Goal: Transaction & Acquisition: Purchase product/service

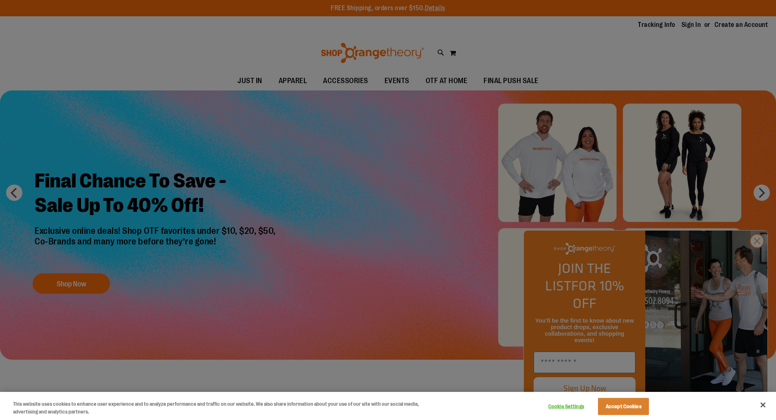
click at [760, 256] on div at bounding box center [388, 210] width 776 height 420
click at [765, 405] on button "Close" at bounding box center [763, 405] width 18 height 18
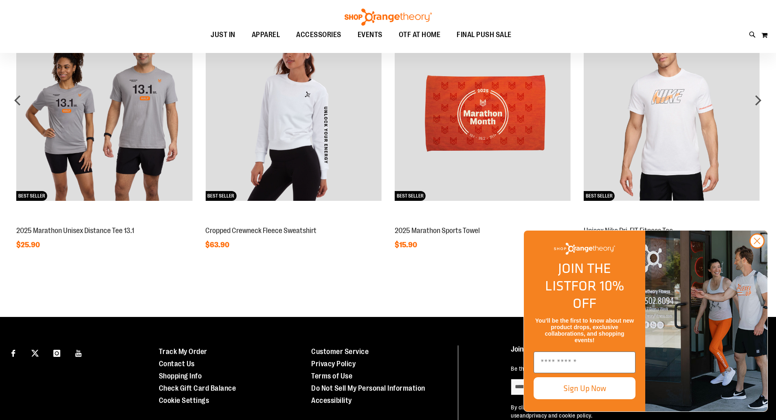
scroll to position [733, 0]
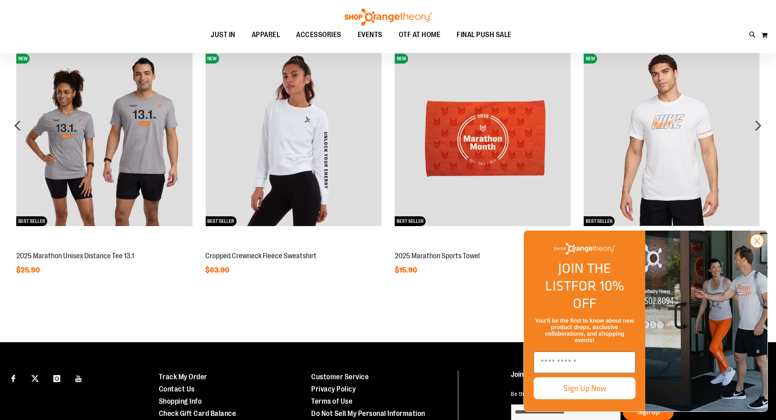
click at [758, 120] on div "next" at bounding box center [758, 125] width 16 height 16
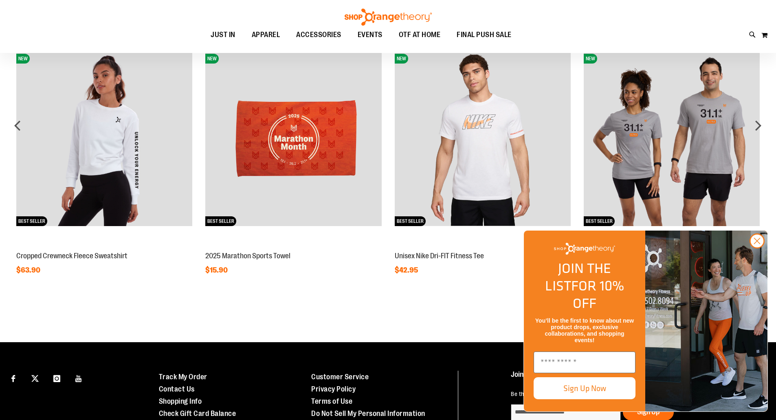
click at [758, 120] on div "next" at bounding box center [758, 125] width 16 height 16
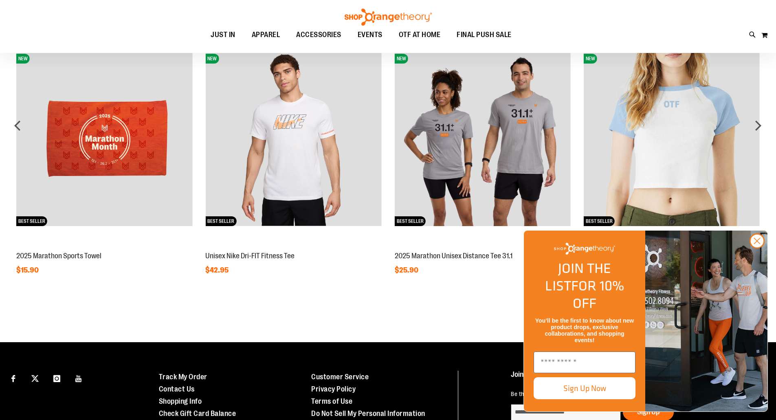
click at [758, 120] on div "next" at bounding box center [758, 125] width 16 height 16
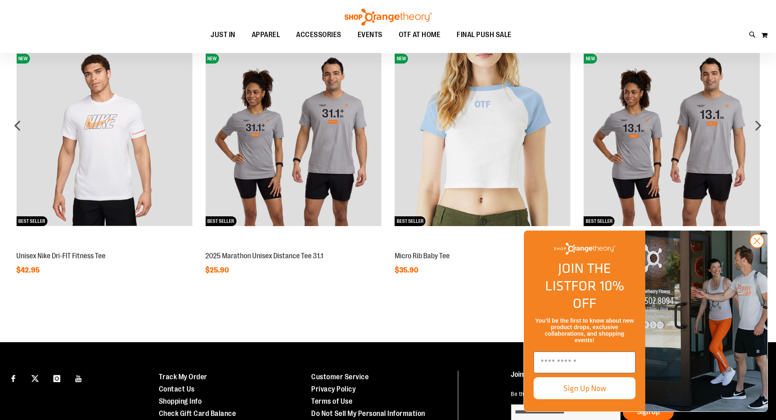
click at [758, 120] on div "next" at bounding box center [758, 125] width 16 height 16
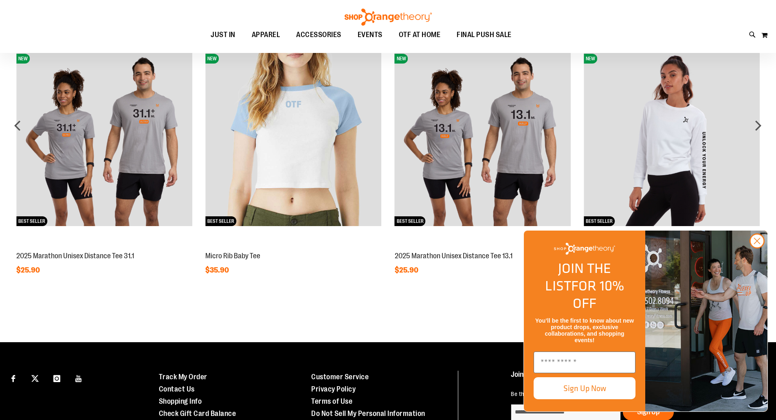
click at [758, 120] on div "next" at bounding box center [758, 125] width 16 height 16
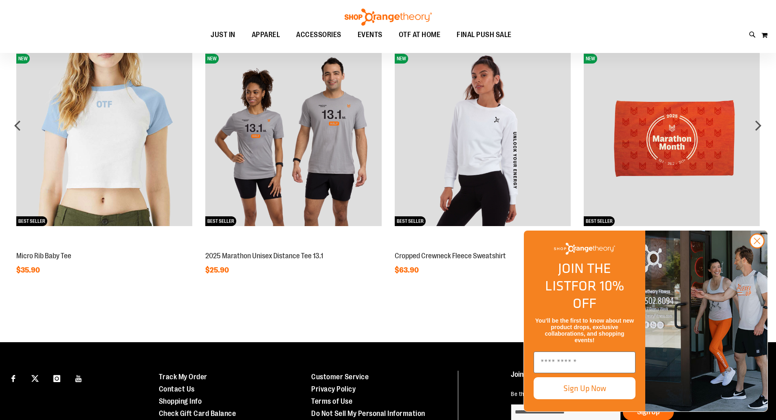
click at [758, 120] on div "next" at bounding box center [758, 125] width 16 height 16
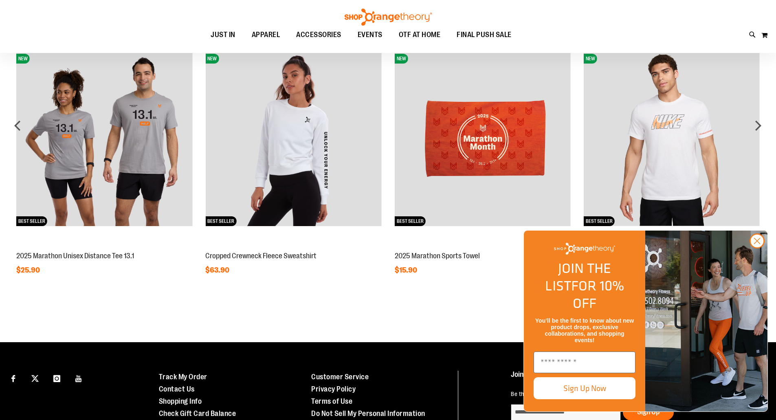
click at [758, 120] on div "next" at bounding box center [758, 125] width 16 height 16
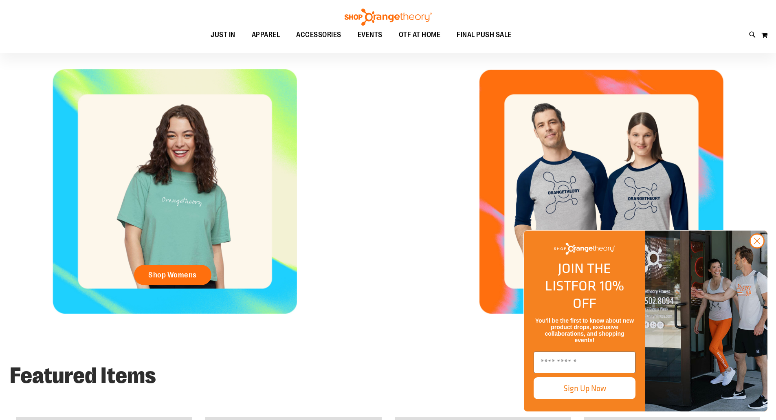
scroll to position [0, 0]
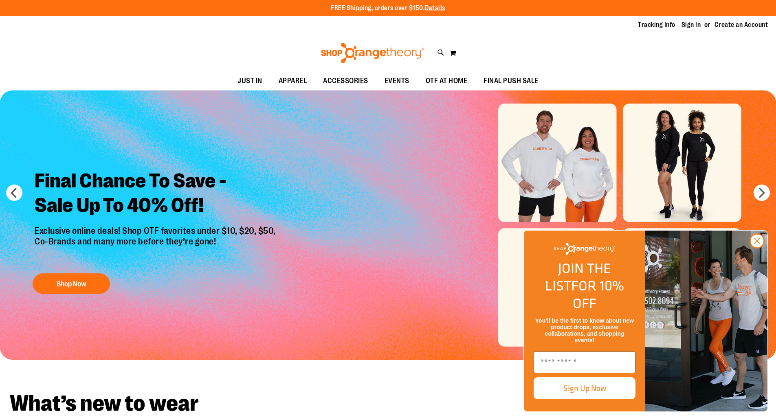
click at [435, 77] on span "OTF AT HOME" at bounding box center [447, 81] width 42 height 18
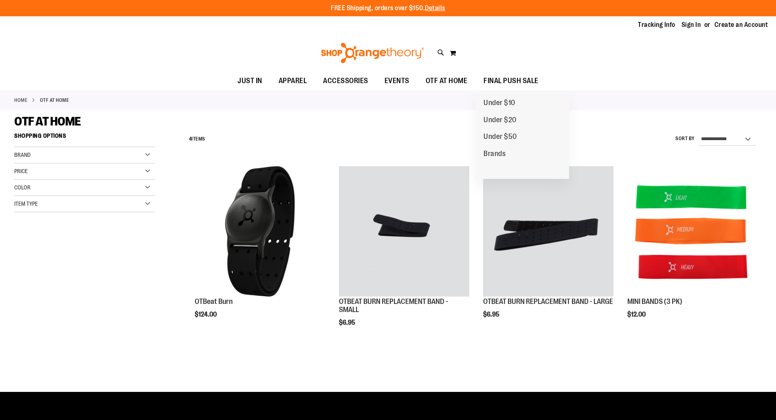
click at [484, 84] on span "FINAL PUSH SALE" at bounding box center [511, 81] width 55 height 18
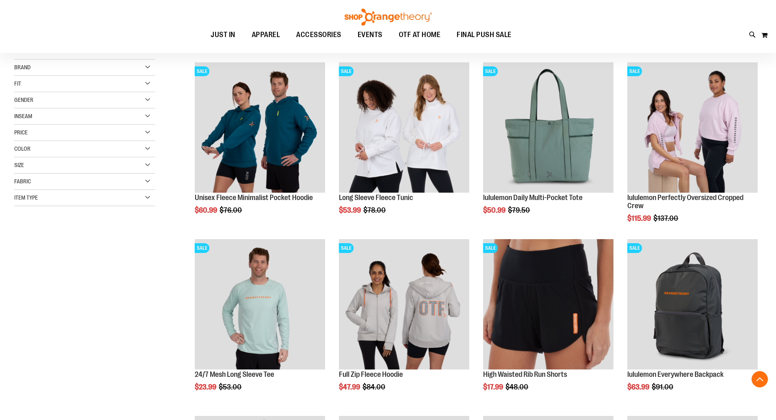
scroll to position [130, 0]
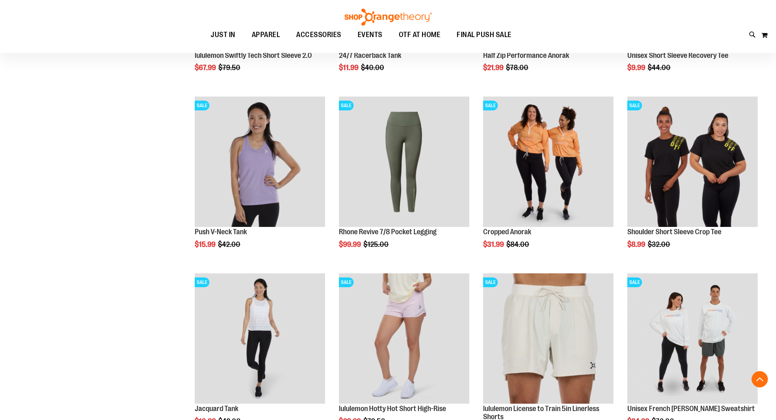
scroll to position [603, 0]
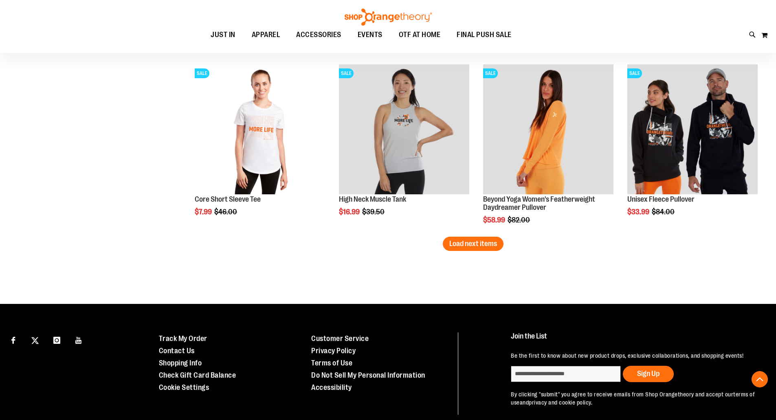
scroll to position [1148, 0]
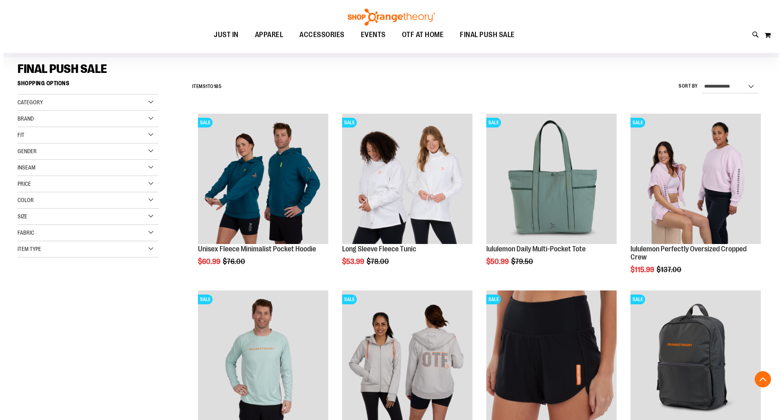
scroll to position [45, 0]
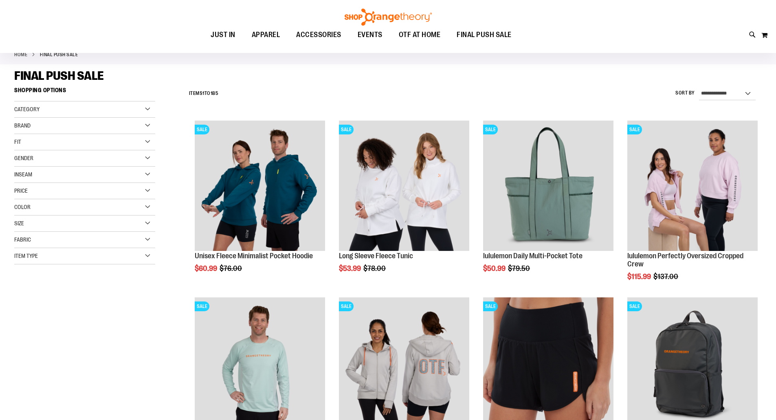
click at [750, 37] on icon at bounding box center [752, 34] width 7 height 9
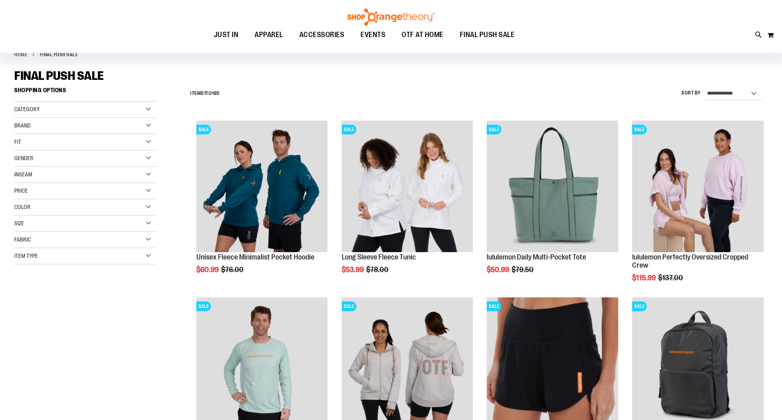
type input "**********"
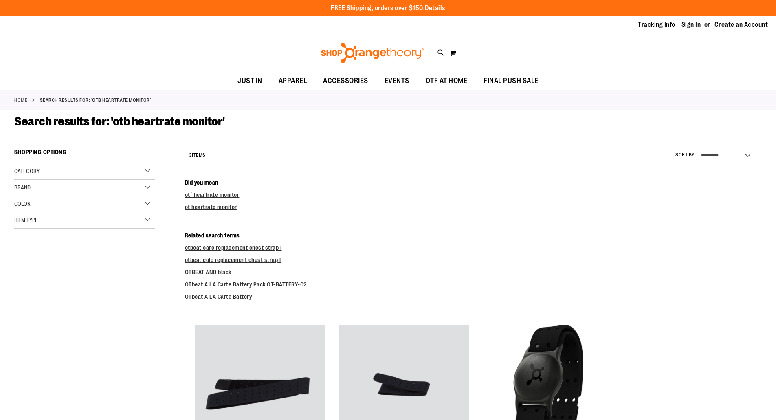
click at [97, 99] on strong "Search results for: 'otb heartrate monitor'" at bounding box center [95, 100] width 111 height 7
click at [99, 99] on strong "Search results for: 'otb heartrate monitor'" at bounding box center [95, 100] width 111 height 7
click at [150, 100] on div "Home Search results for: 'otb heartrate monitor'" at bounding box center [388, 100] width 776 height 20
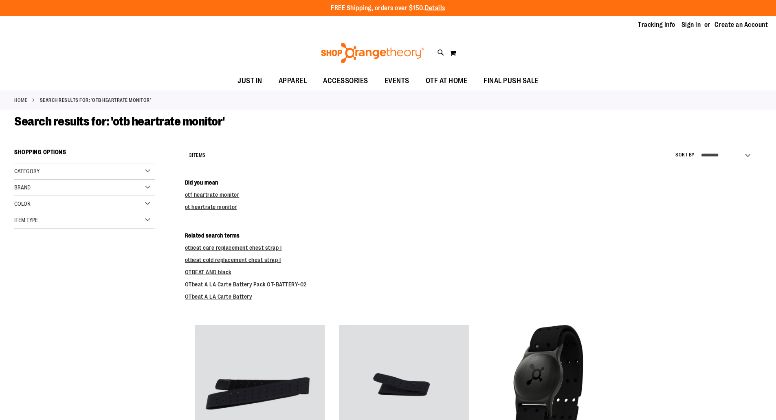
click at [438, 51] on icon at bounding box center [441, 52] width 7 height 9
type input "**********"
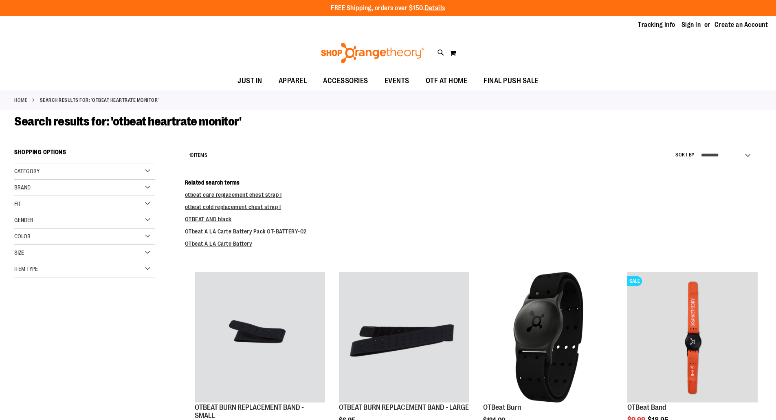
click at [433, 6] on link "Details" at bounding box center [435, 7] width 20 height 7
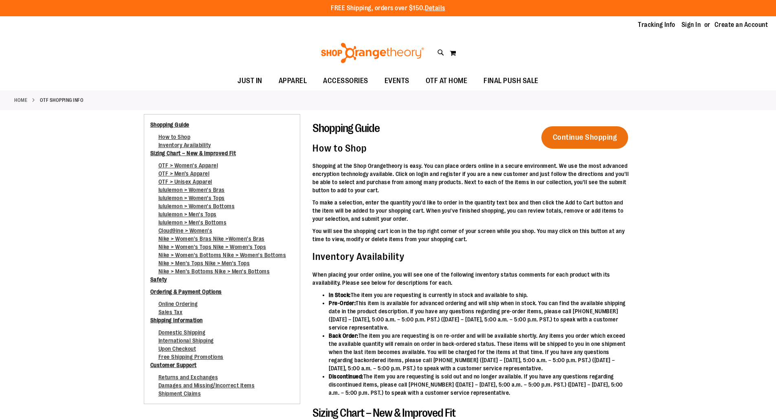
scroll to position [2540, 0]
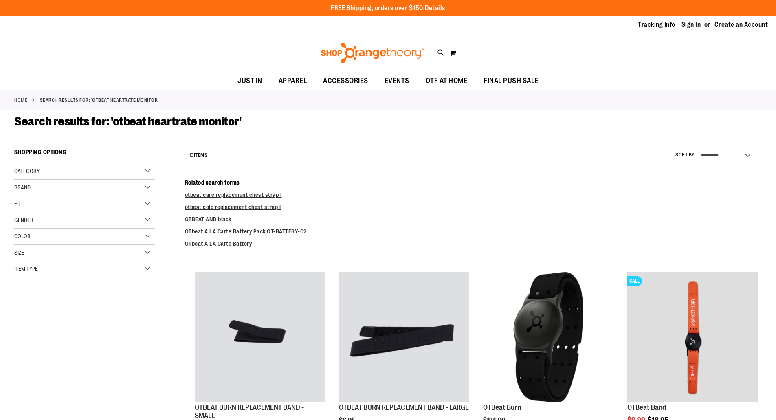
click at [390, 52] on img at bounding box center [373, 53] width 106 height 20
